Goal: Task Accomplishment & Management: Use online tool/utility

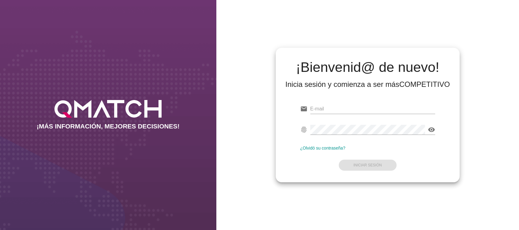
type input "[EMAIL_ADDRESS][DOMAIN_NAME]"
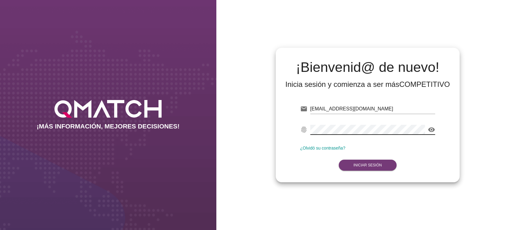
click at [376, 163] on strong "Iniciar Sesión" at bounding box center [368, 165] width 28 height 4
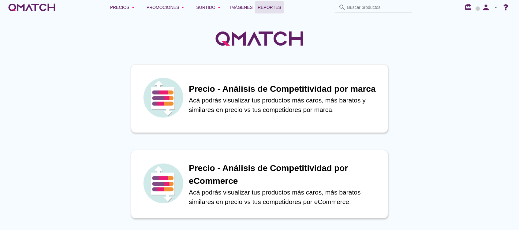
click at [261, 7] on span "Reportes" at bounding box center [270, 7] width 24 height 7
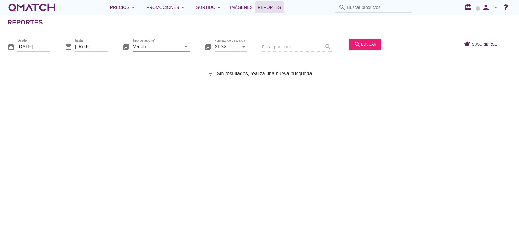
click at [164, 47] on input "Match" at bounding box center [157, 47] width 49 height 10
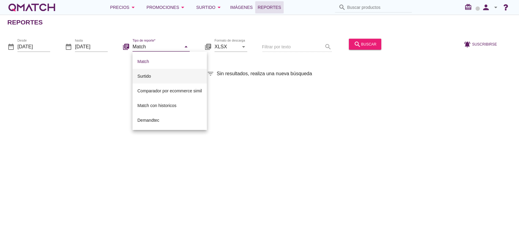
click at [160, 76] on div "Surtido" at bounding box center [170, 76] width 65 height 7
type input "Surtido"
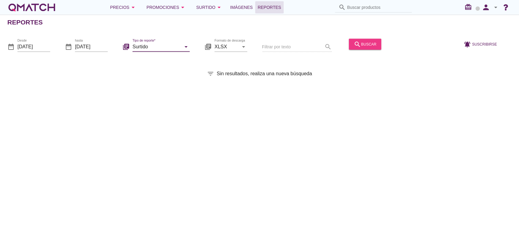
click at [357, 47] on div "search buscar" at bounding box center [365, 43] width 23 height 7
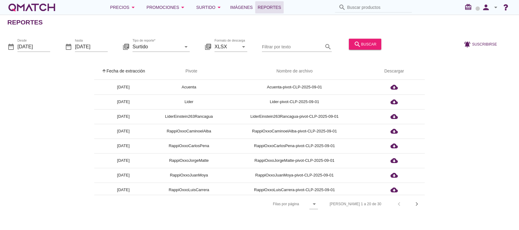
click at [25, 39] on div "date_range Desde [DATE]" at bounding box center [28, 48] width 43 height 20
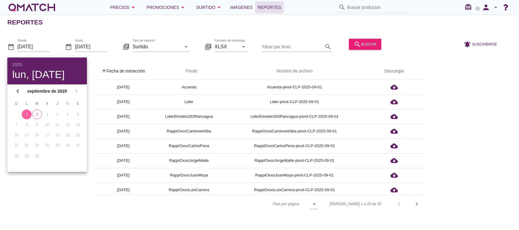
click at [27, 114] on div "1" at bounding box center [27, 115] width 10 height 6
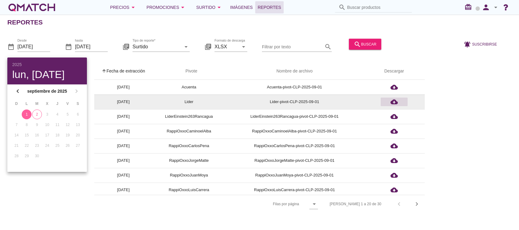
click at [397, 100] on icon "cloud_download" at bounding box center [394, 101] width 7 height 7
